Goal: Task Accomplishment & Management: Manage account settings

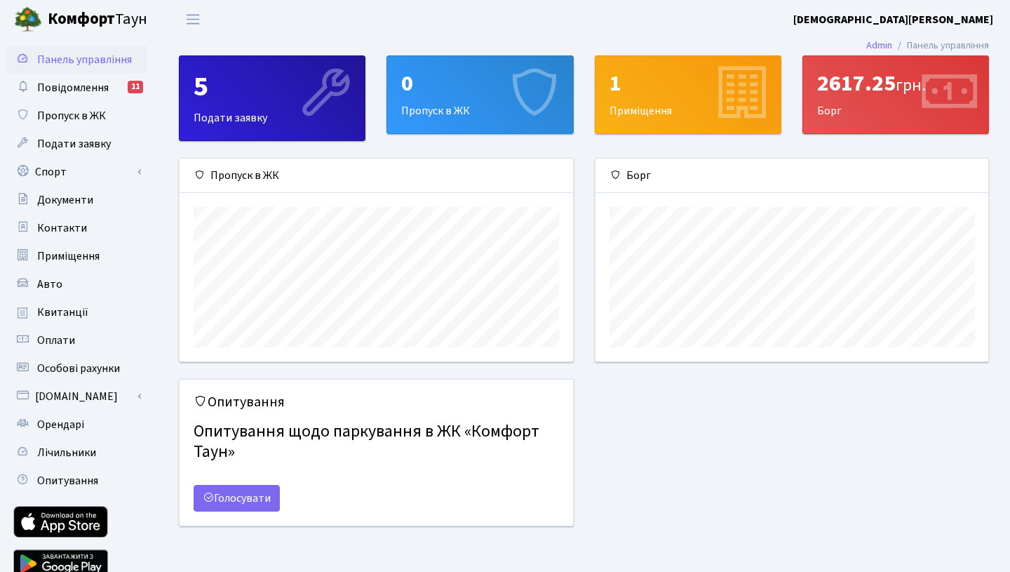
scroll to position [203, 393]
click at [476, 72] on div "0" at bounding box center [479, 83] width 157 height 27
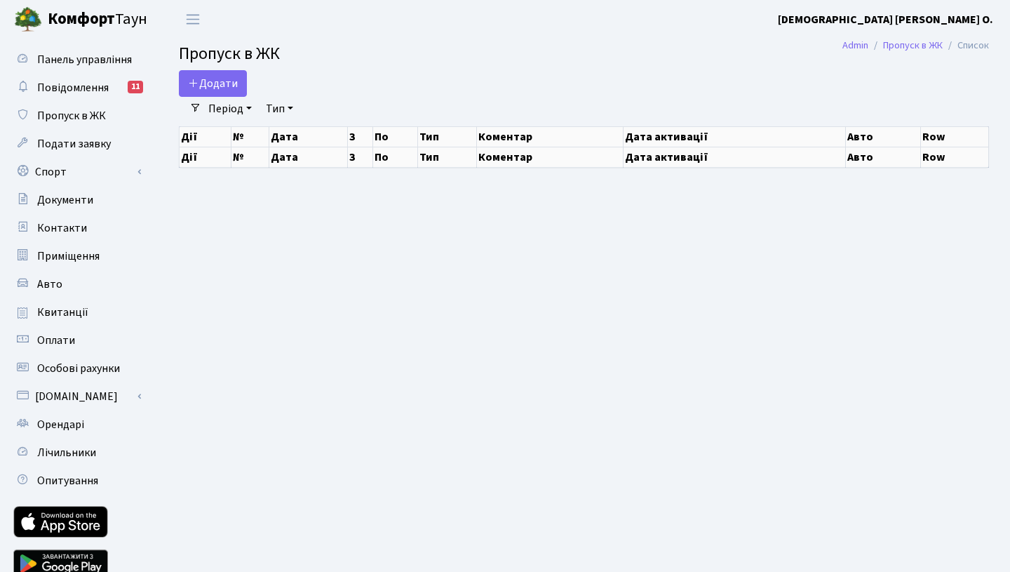
select select "25"
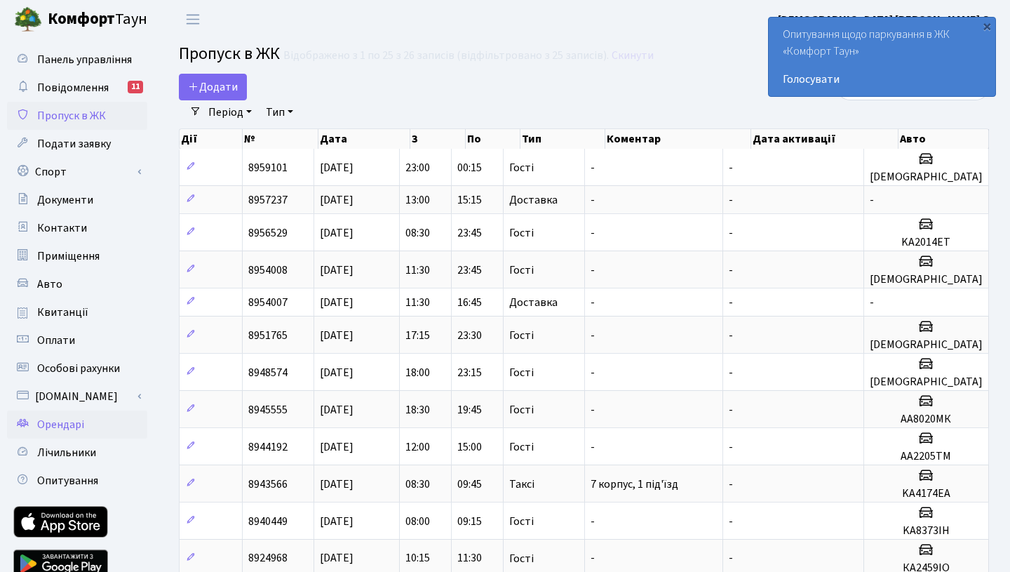
click at [62, 426] on span "Орендарі" at bounding box center [60, 424] width 47 height 15
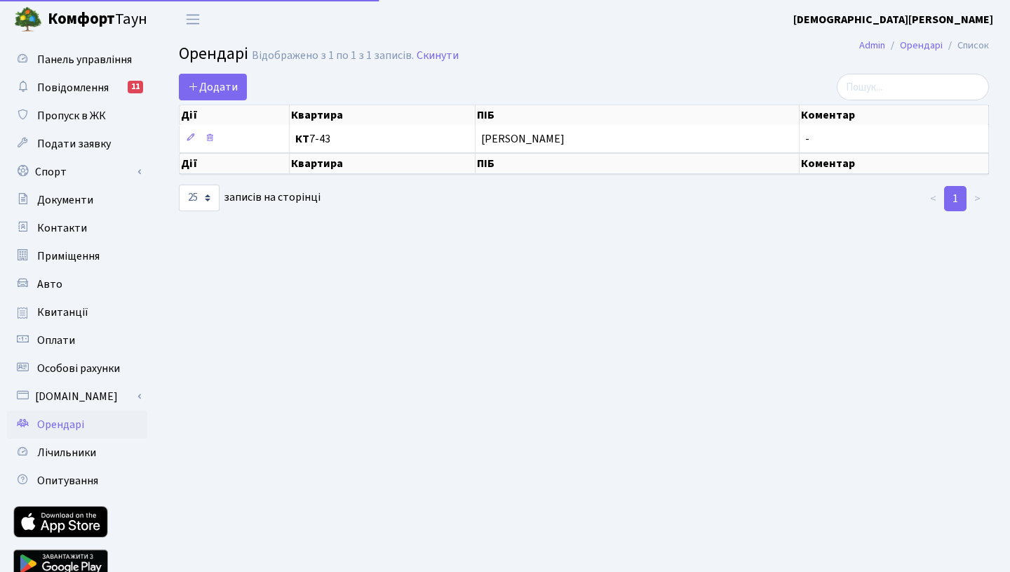
select select "25"
click at [210, 88] on span "Додати" at bounding box center [213, 86] width 50 height 15
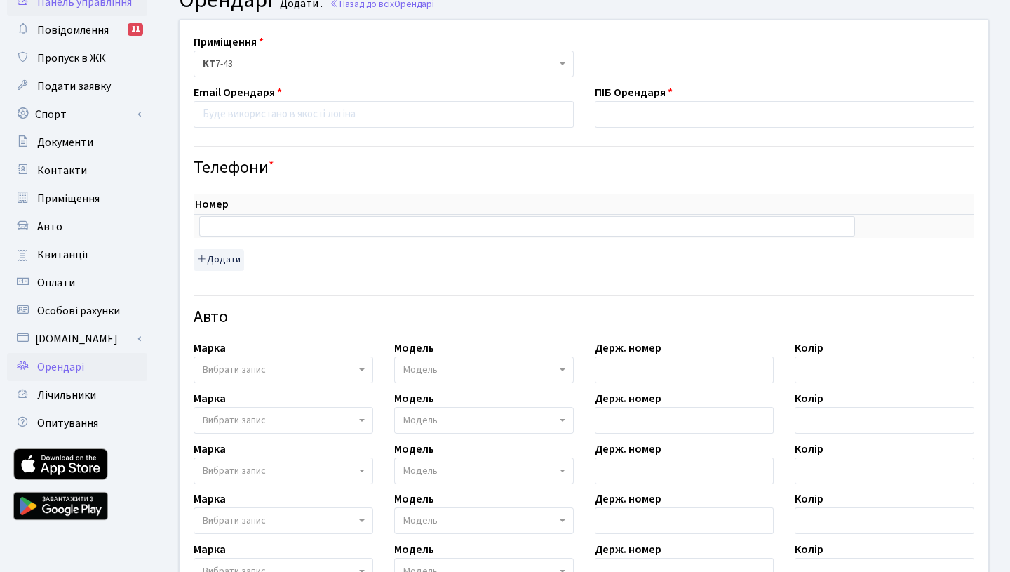
scroll to position [46, 0]
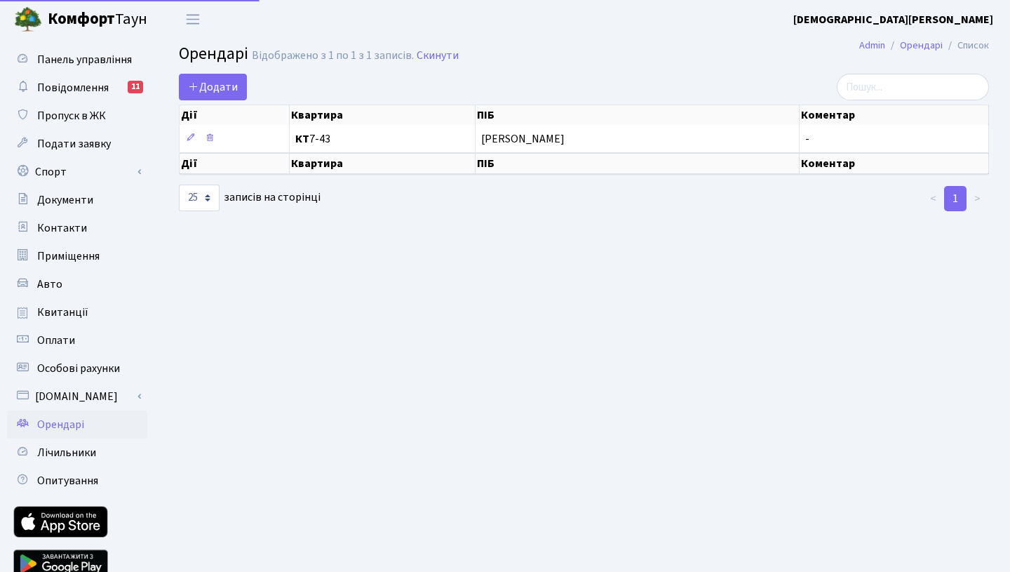
select select "25"
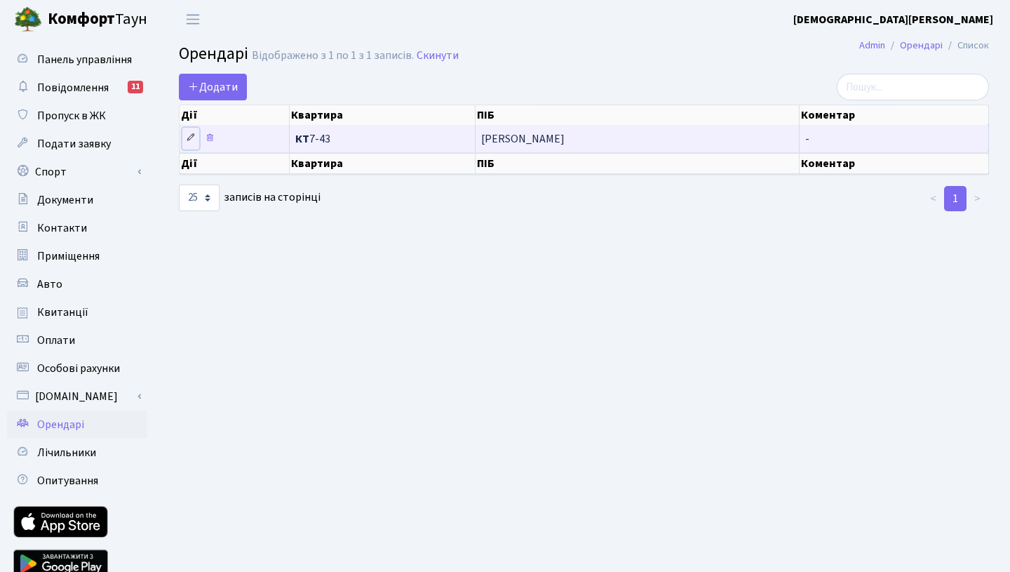
click at [187, 138] on icon at bounding box center [191, 138] width 10 height 10
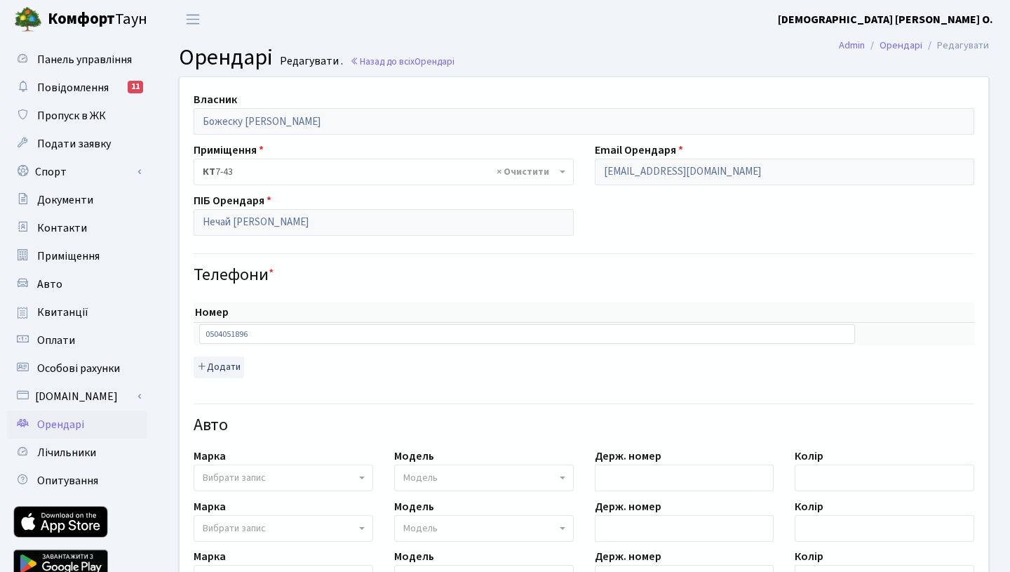
scroll to position [120, 0]
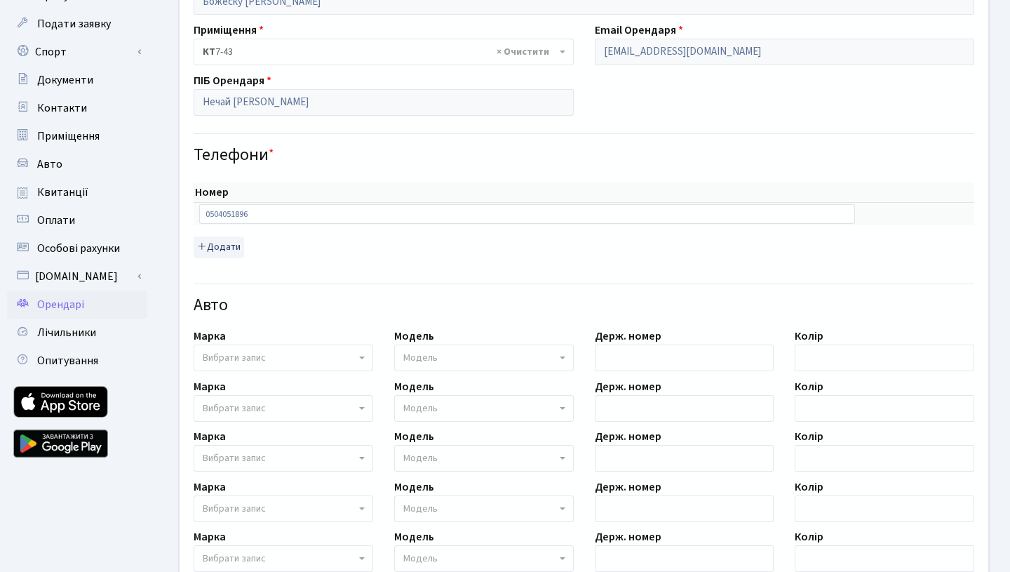
click at [280, 356] on span "Вибрати запис" at bounding box center [279, 358] width 153 height 14
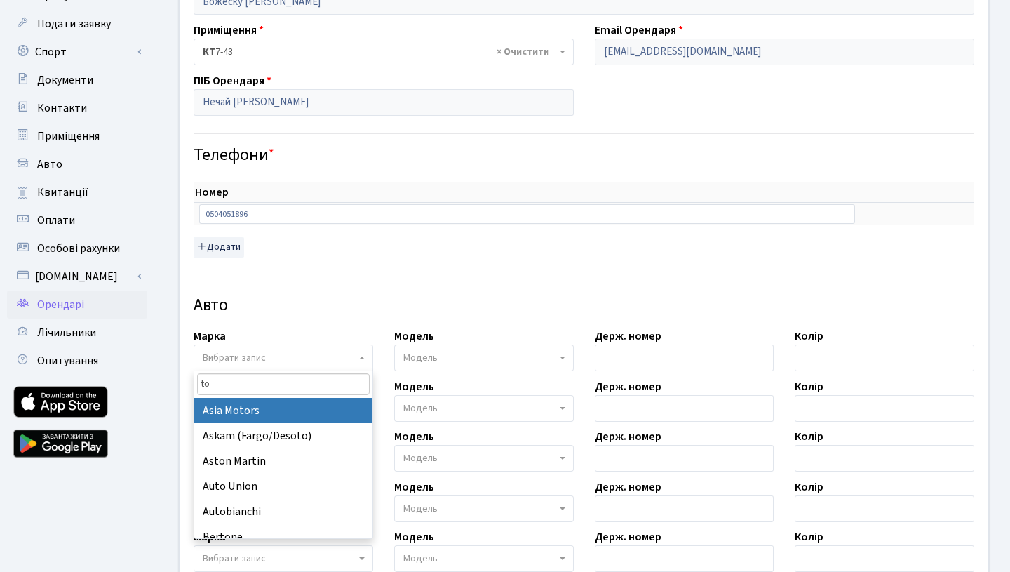
type input "toy"
select select "130"
select select
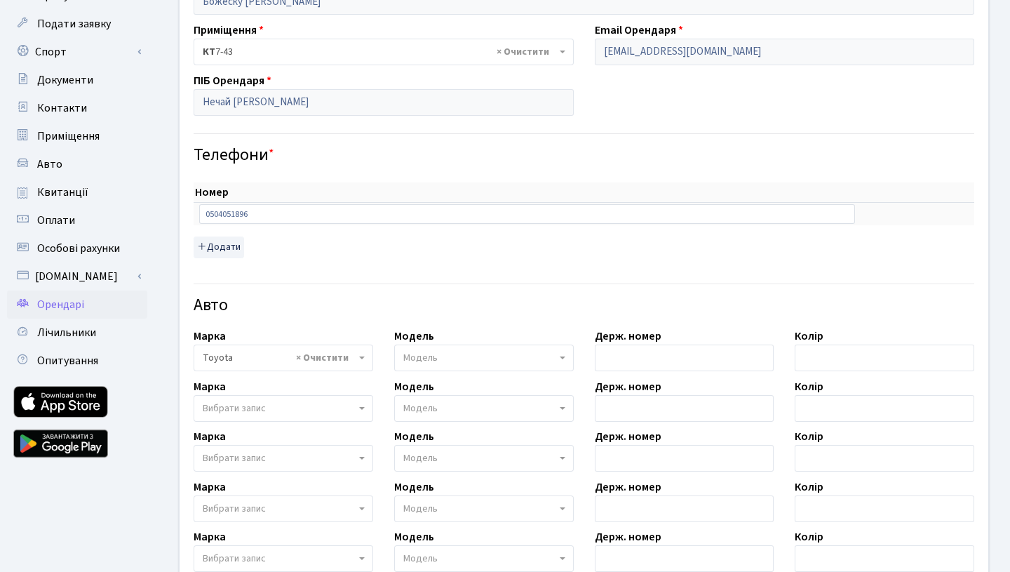
click at [430, 360] on span "Модель" at bounding box center [420, 358] width 34 height 14
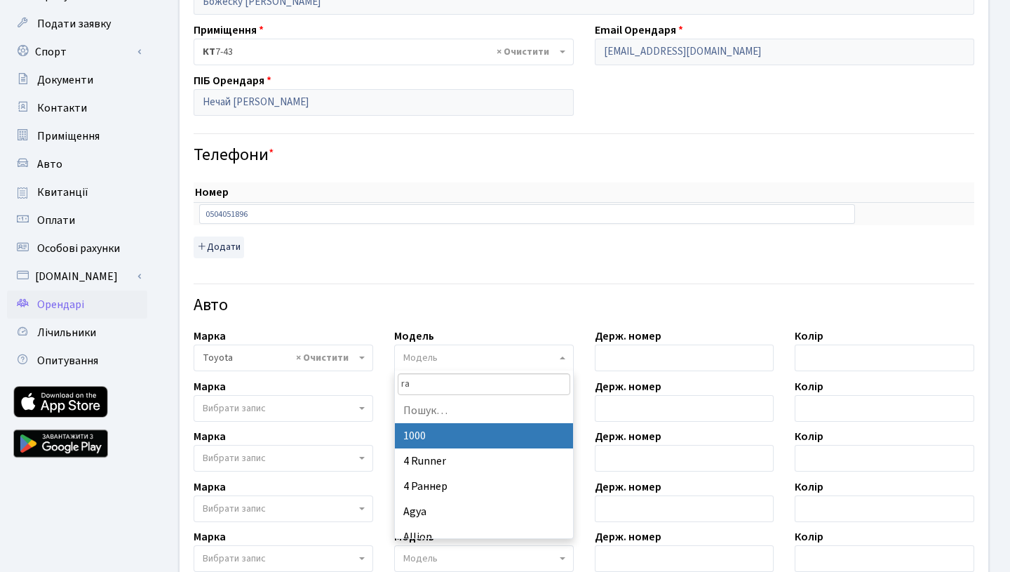
type input "rav"
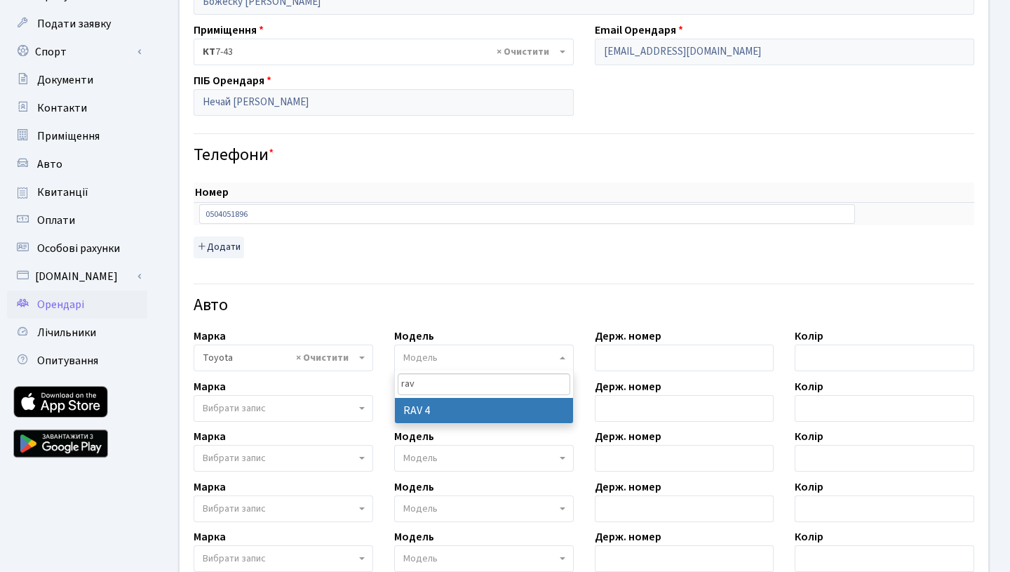
select select "2369"
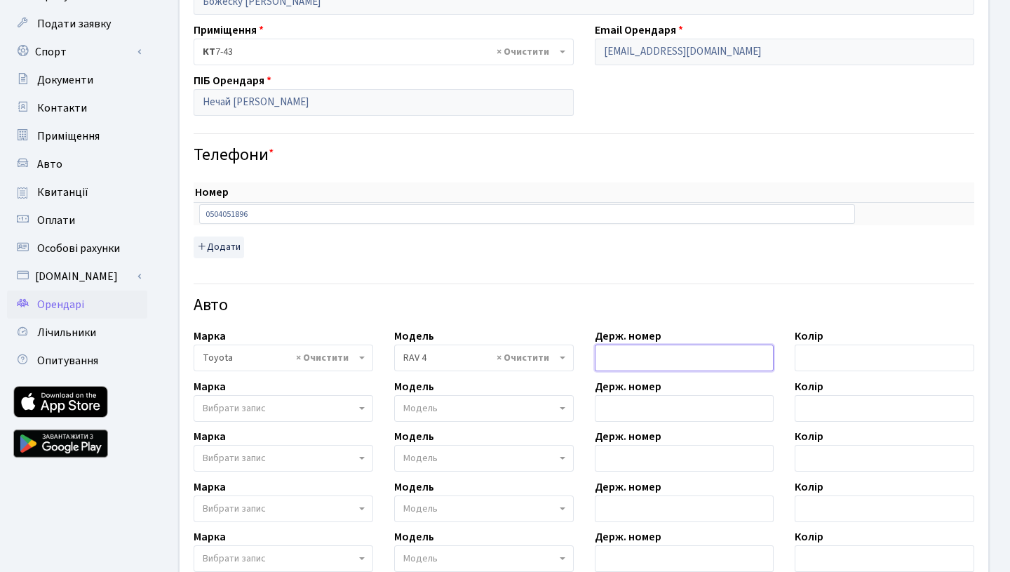
click at [625, 359] on input "text" at bounding box center [685, 357] width 180 height 27
type input "R"
type input "KA2014ET"
click at [816, 355] on input "text" at bounding box center [884, 357] width 180 height 27
type input "білий"
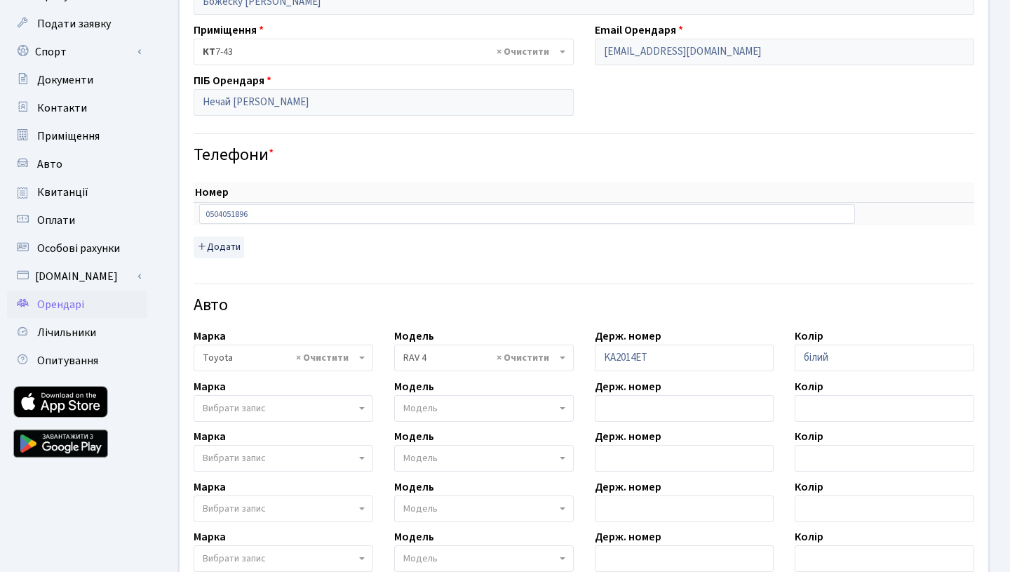
click at [850, 266] on div "Власник Божеску Анастасія Олександрівна Приміщення - <b>КТ</b>&nbsp;&nbsp;&nbsp…" at bounding box center [584, 373] width 830 height 832
click at [818, 248] on div "Номер sort item delete item 0504051896 sort item delete item Додати" at bounding box center [584, 220] width 780 height 76
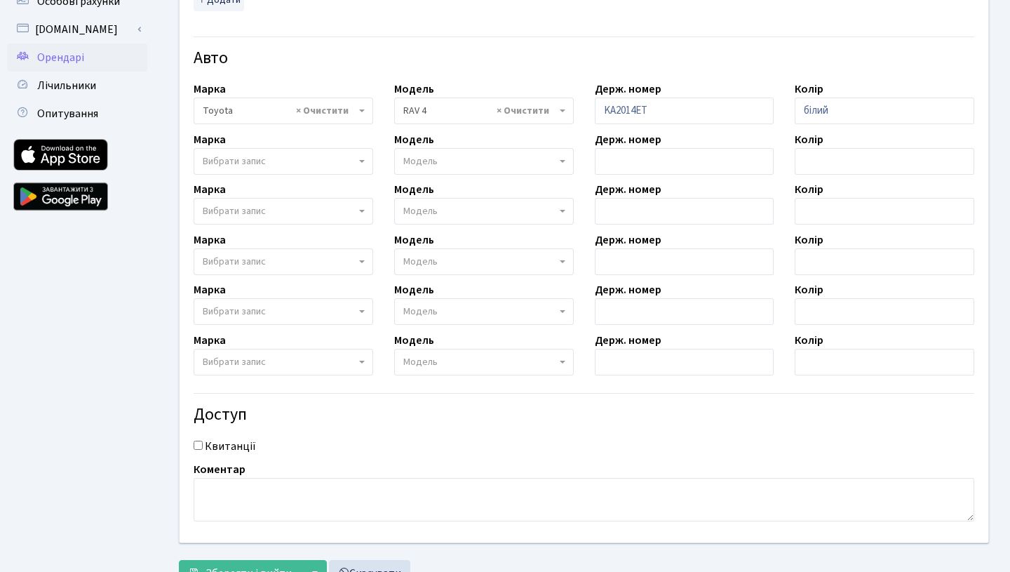
scroll to position [424, 0]
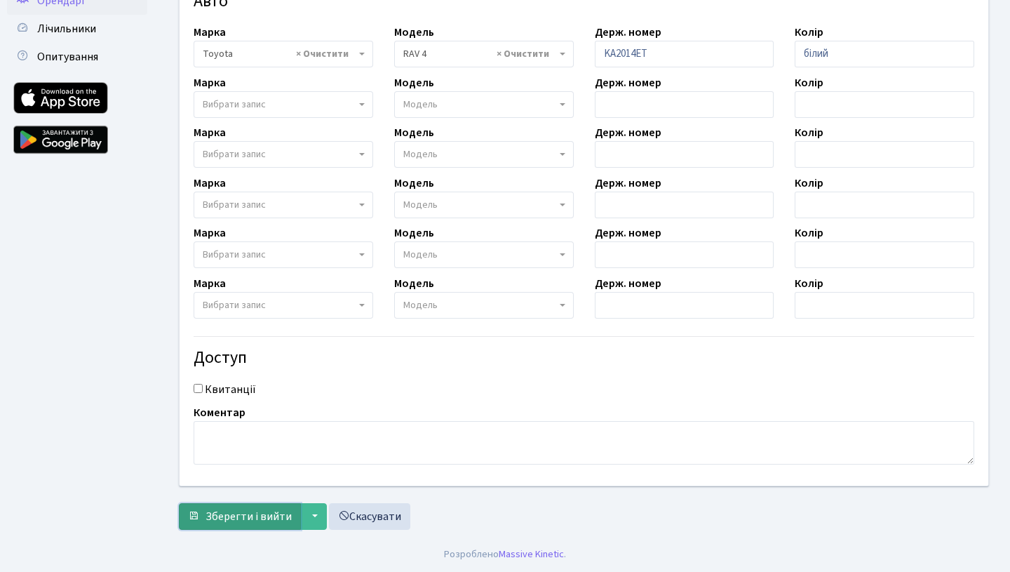
click at [246, 519] on span "Зберегти і вийти" at bounding box center [248, 515] width 86 height 15
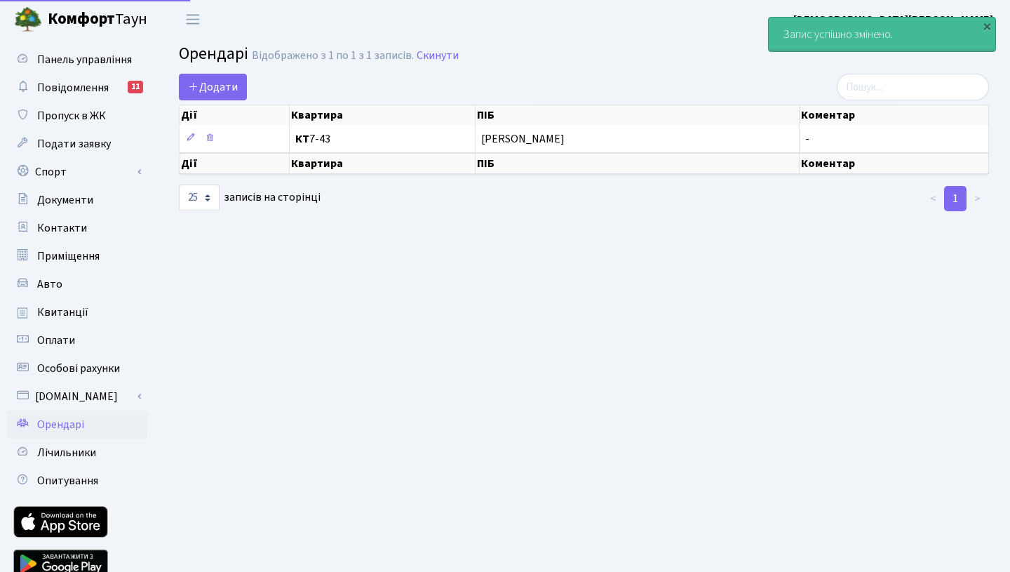
select select "25"
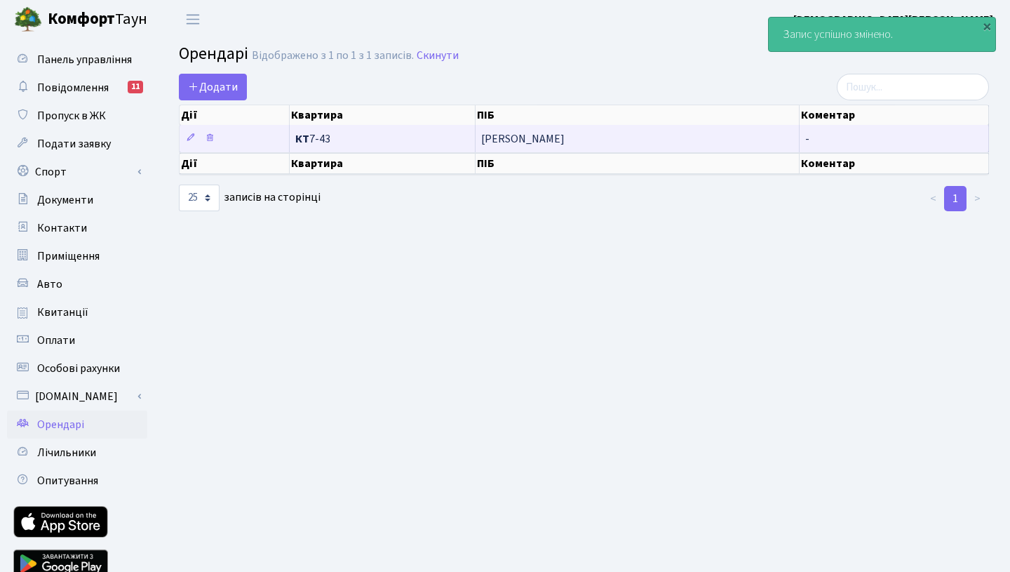
click at [520, 137] on span "Нечай [PERSON_NAME]" at bounding box center [637, 138] width 312 height 11
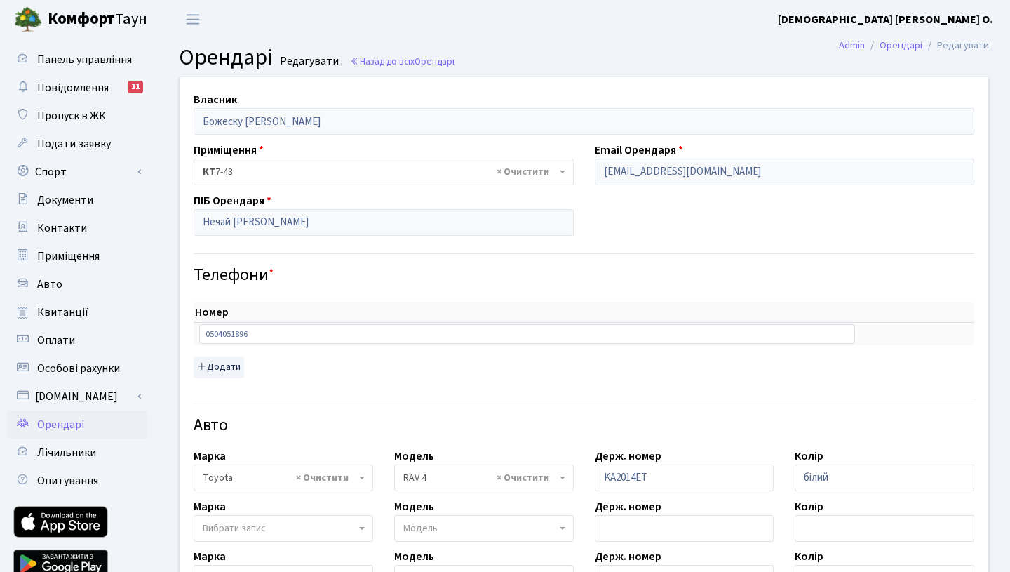
select select "2369"
click at [82, 20] on b "Комфорт" at bounding box center [81, 19] width 67 height 22
